Goal: Information Seeking & Learning: Learn about a topic

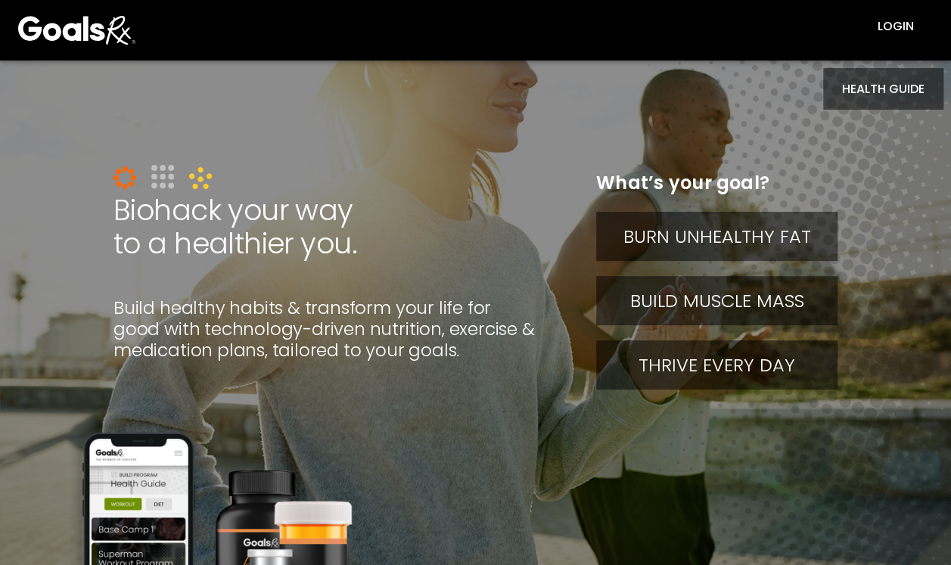
click at [893, 75] on button "HEALTH GUIDE" at bounding box center [883, 89] width 120 height 42
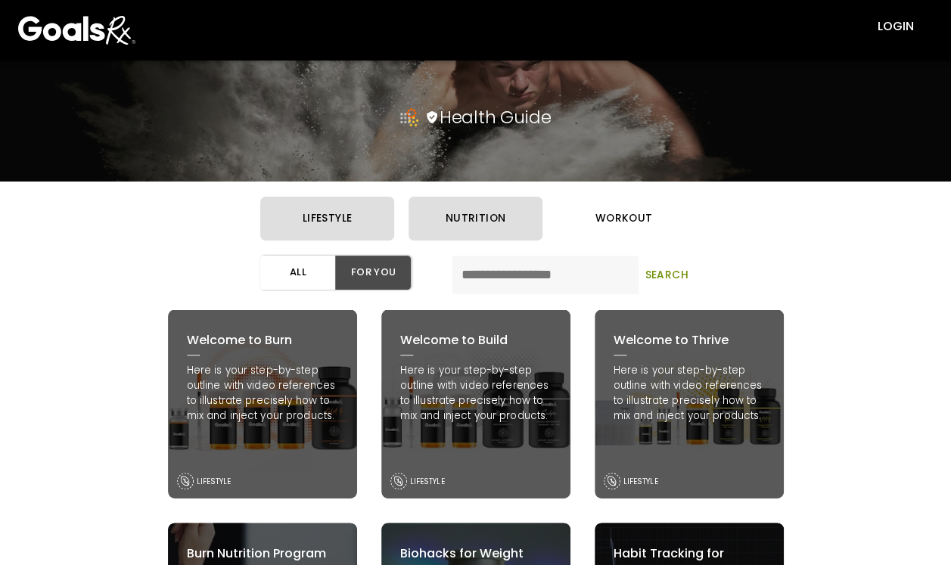
click at [633, 225] on button "workout" at bounding box center [624, 219] width 134 height 44
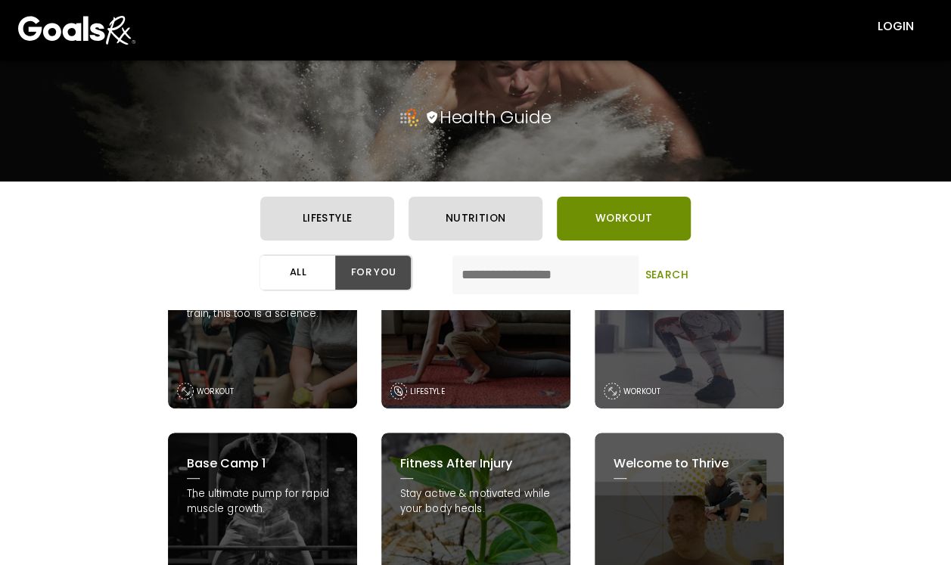
scroll to position [303, 0]
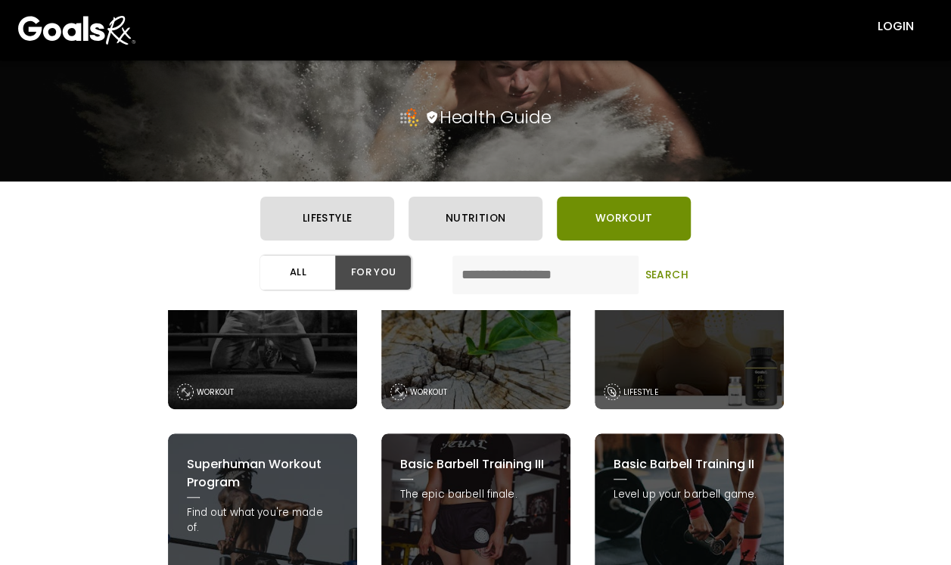
click at [630, 502] on p "Level up your barbell game." at bounding box center [689, 494] width 151 height 15
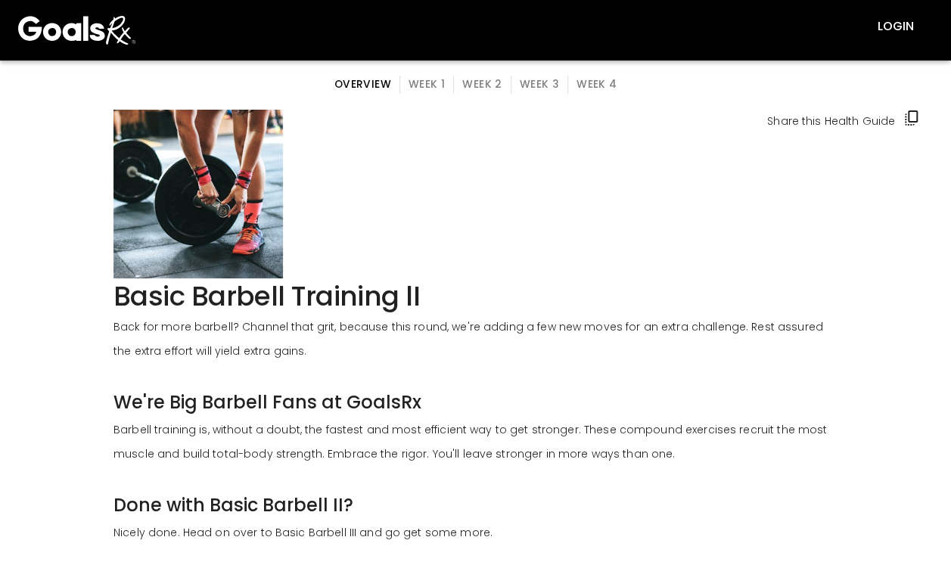
drag, startPoint x: 435, startPoint y: 76, endPoint x: 442, endPoint y: 89, distance: 13.9
click at [435, 76] on button "Week 1" at bounding box center [427, 85] width 54 height 18
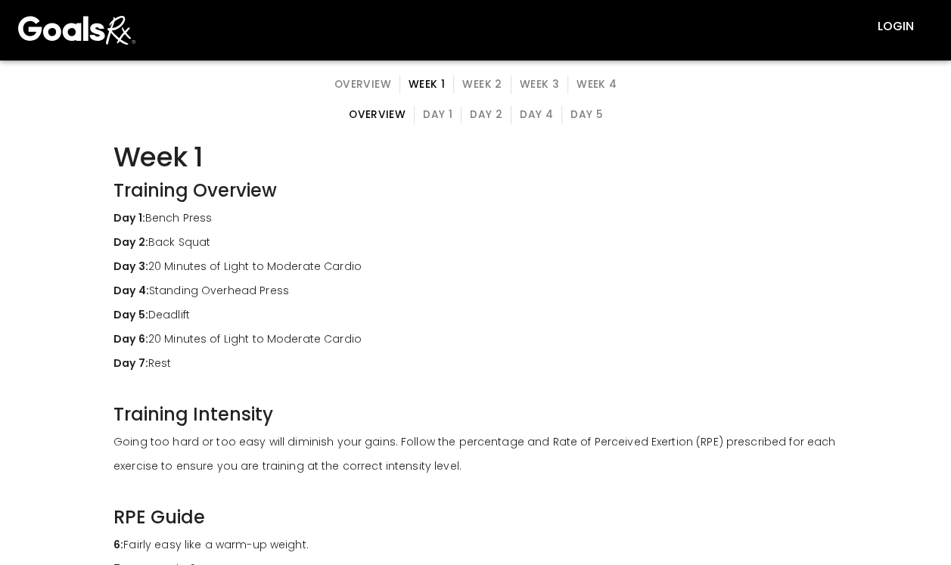
click at [442, 113] on button "Day 1" at bounding box center [438, 115] width 48 height 18
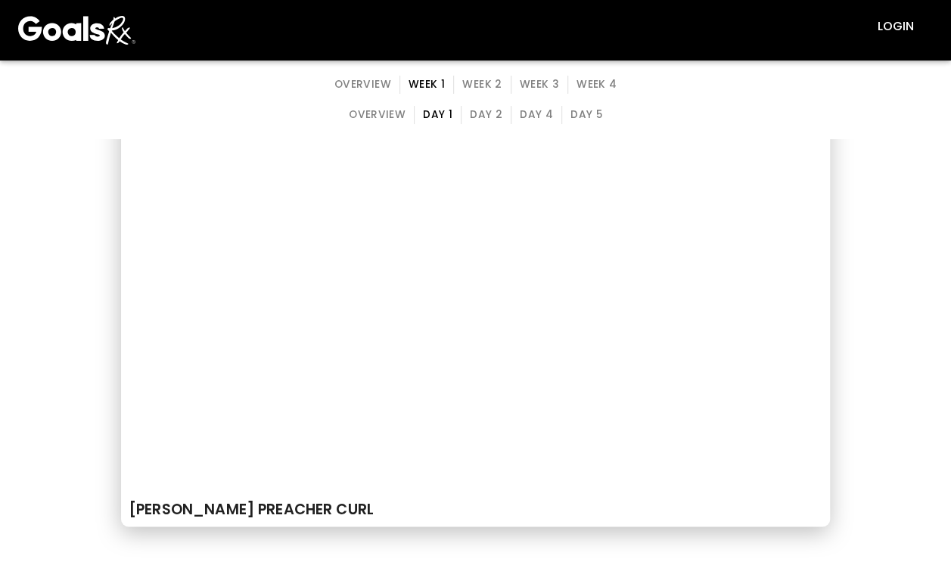
scroll to position [3510, 0]
